Goal: Navigation & Orientation: Find specific page/section

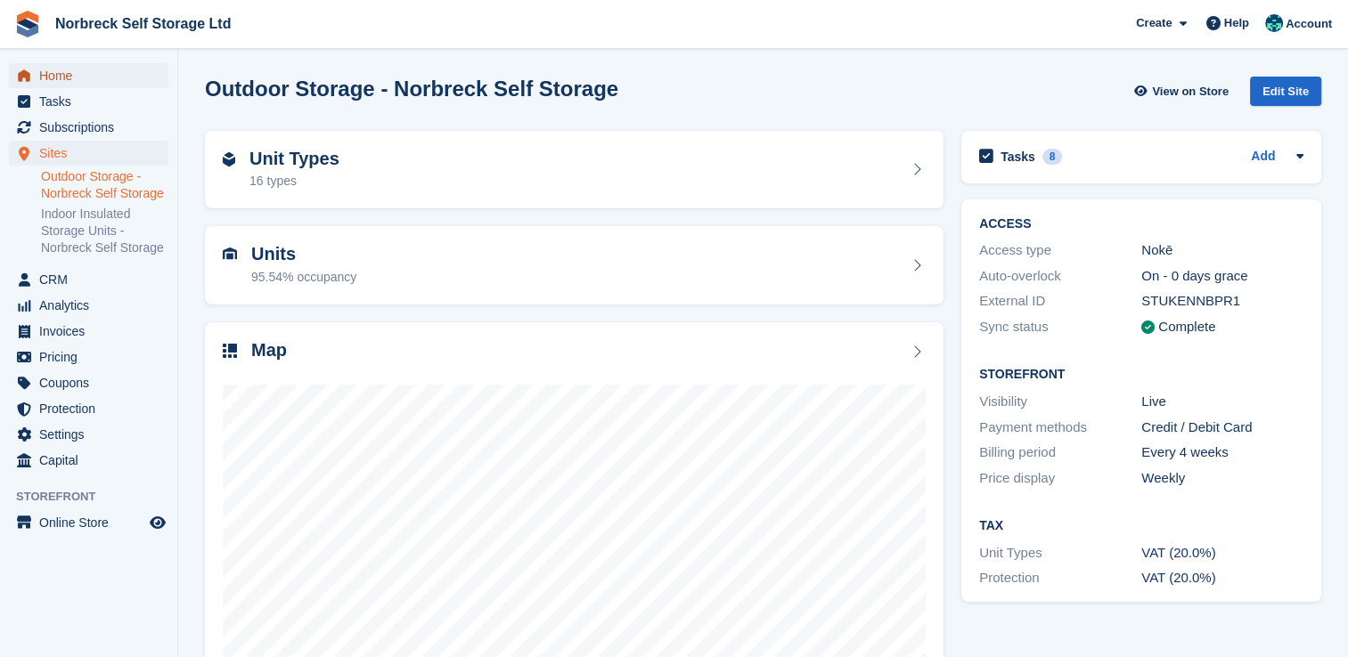
click at [37, 82] on link "Home" at bounding box center [88, 75] width 159 height 25
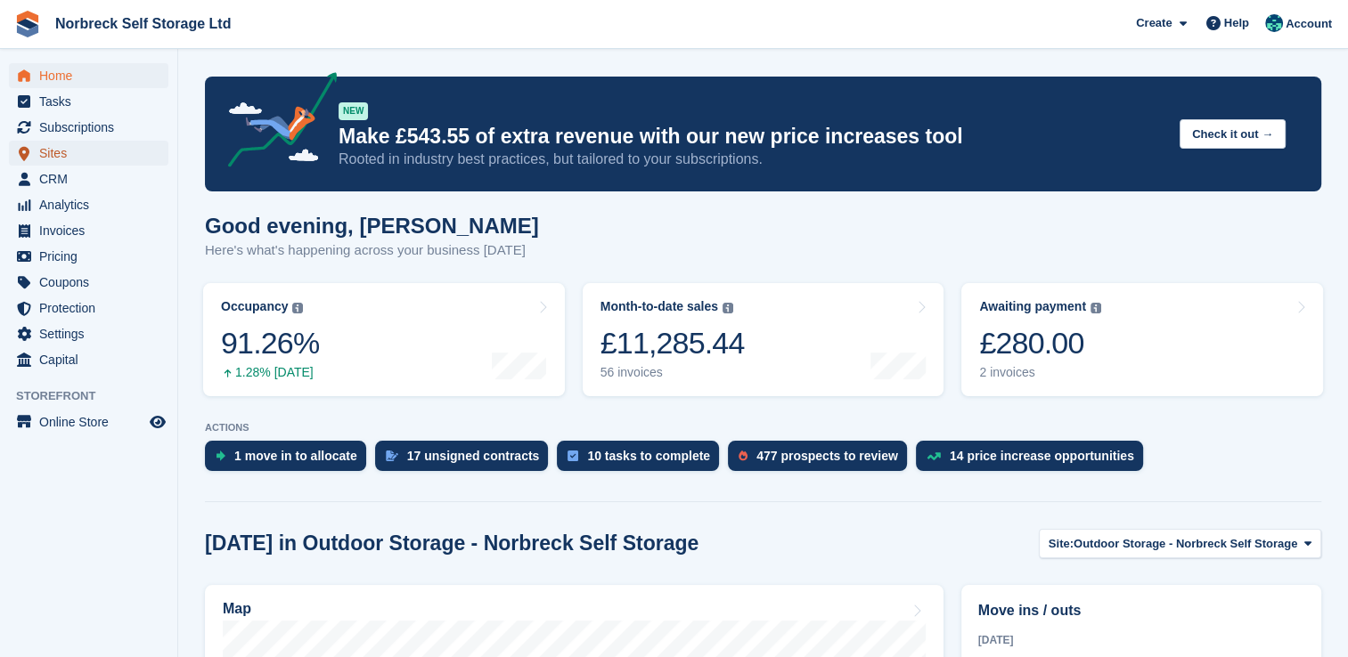
click at [53, 153] on span "Sites" at bounding box center [92, 153] width 107 height 25
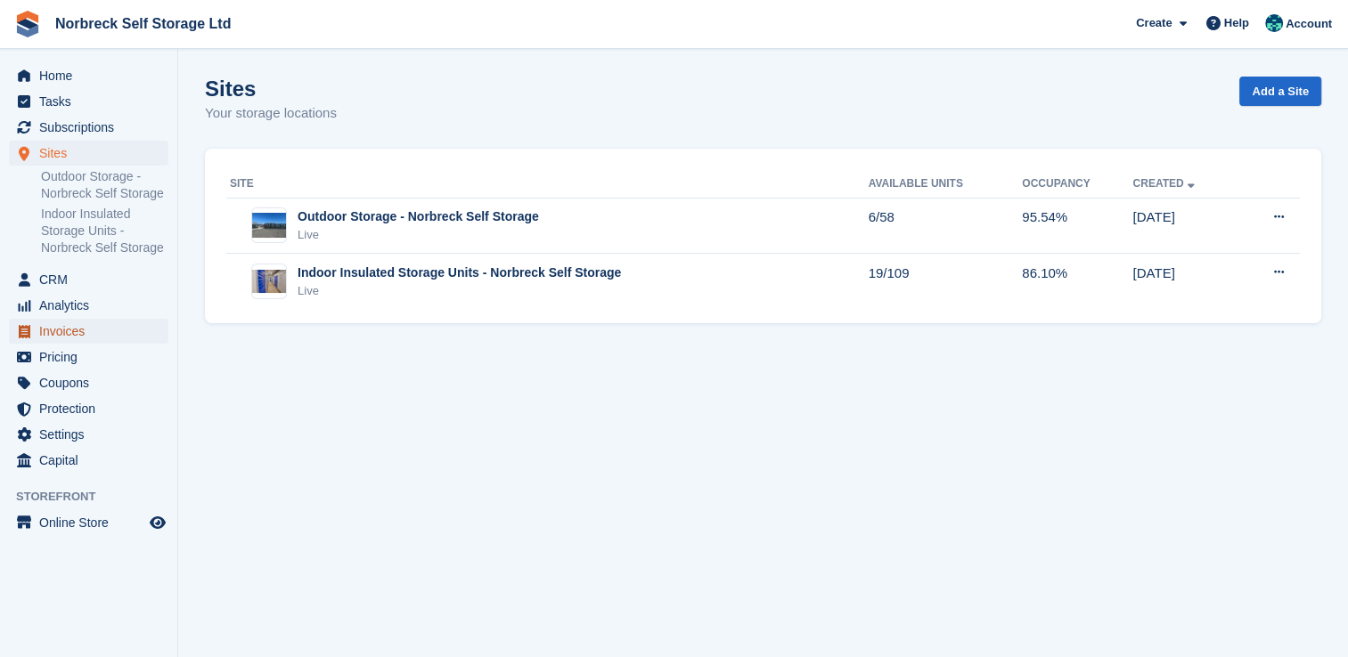
click at [74, 319] on span "Invoices" at bounding box center [92, 331] width 107 height 25
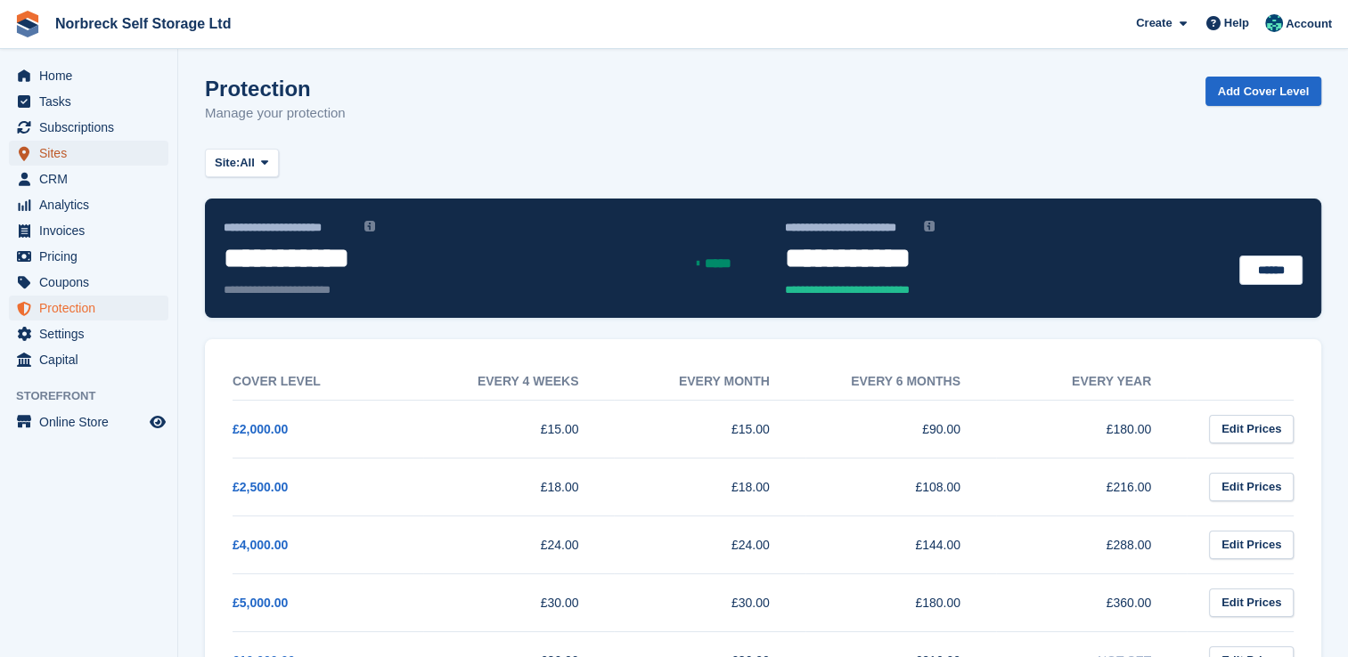
click at [47, 149] on span "Sites" at bounding box center [92, 153] width 107 height 25
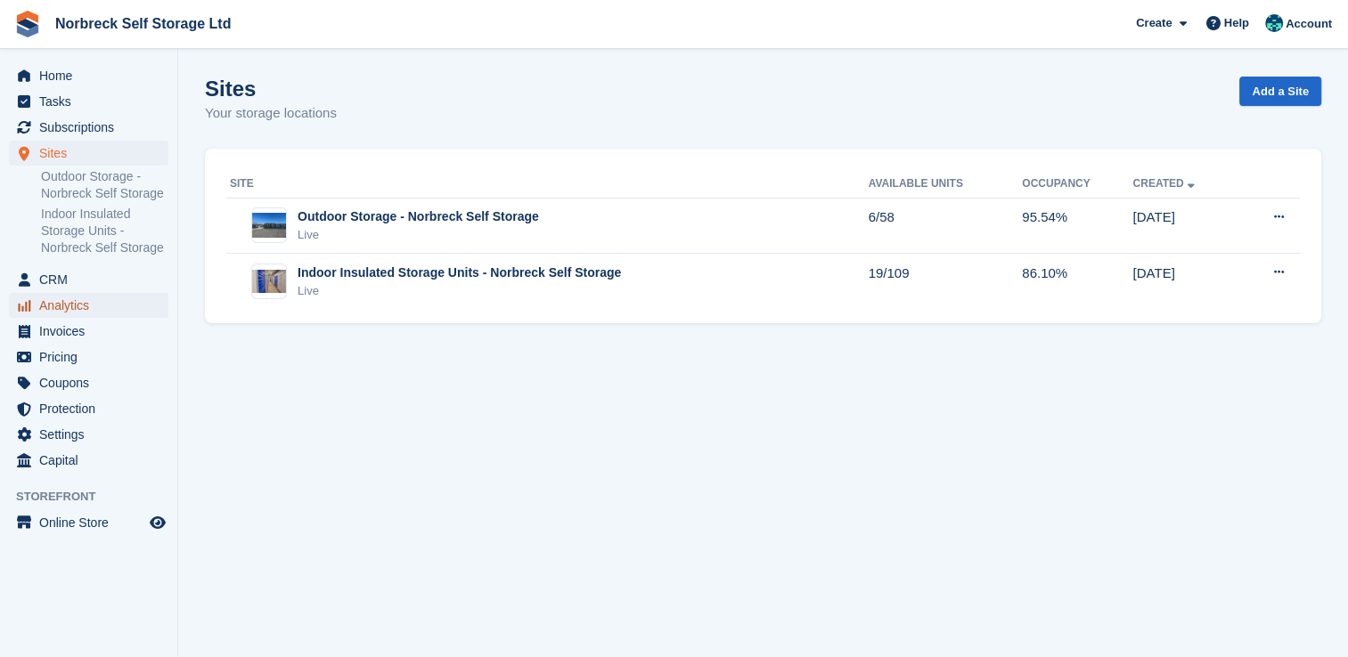
click at [56, 305] on span "Analytics" at bounding box center [92, 305] width 107 height 25
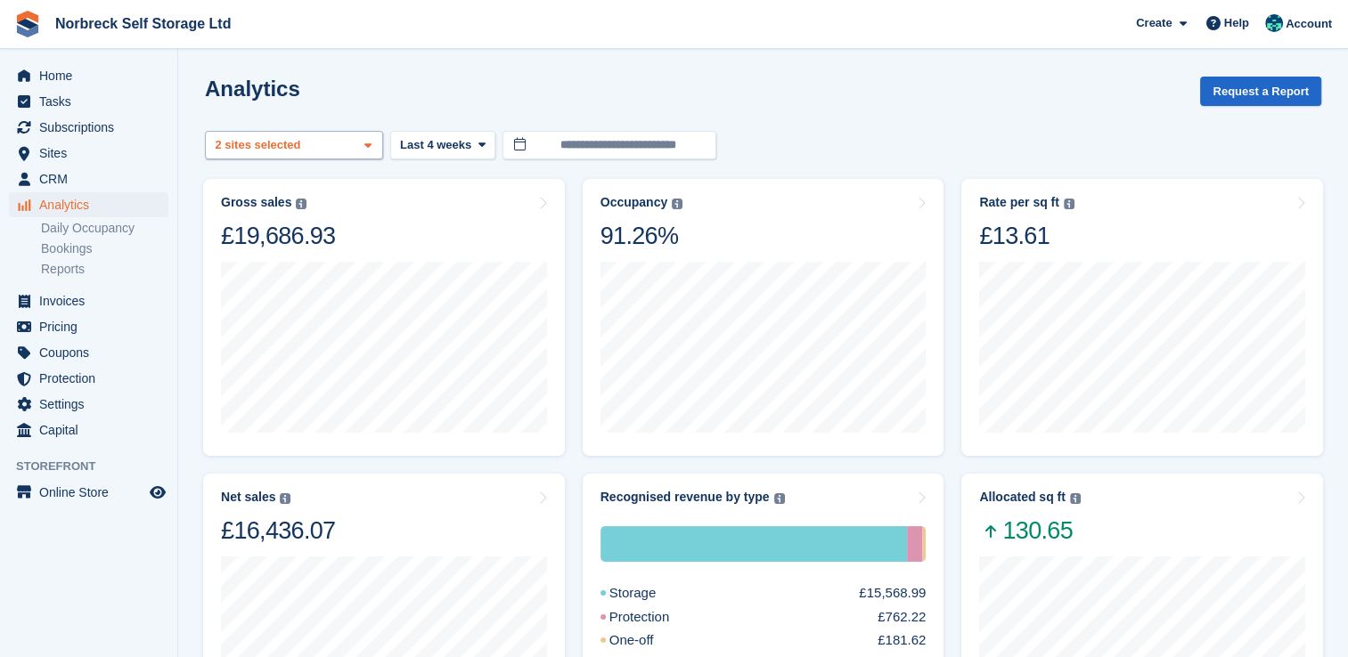
click at [362, 148] on span at bounding box center [368, 146] width 14 height 14
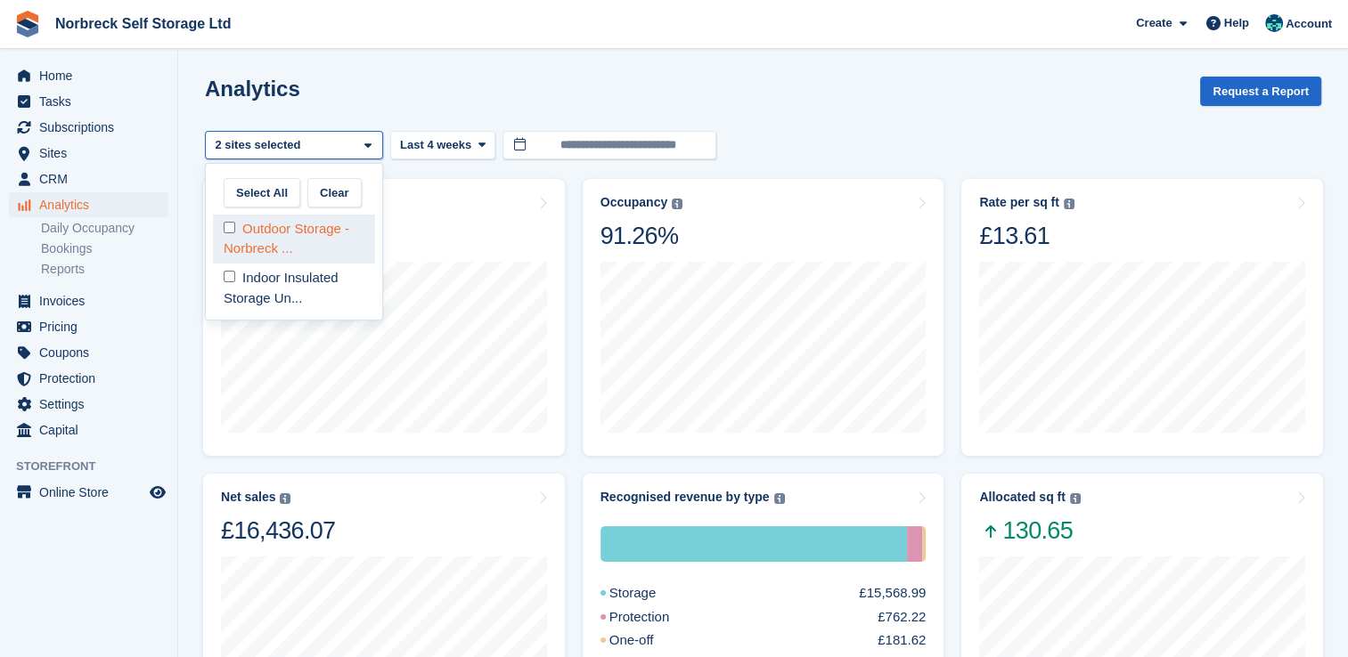
click at [353, 226] on div "Outdoor Storage - Norbreck ..." at bounding box center [294, 239] width 162 height 49
select select "****"
